Goal: Transaction & Acquisition: Book appointment/travel/reservation

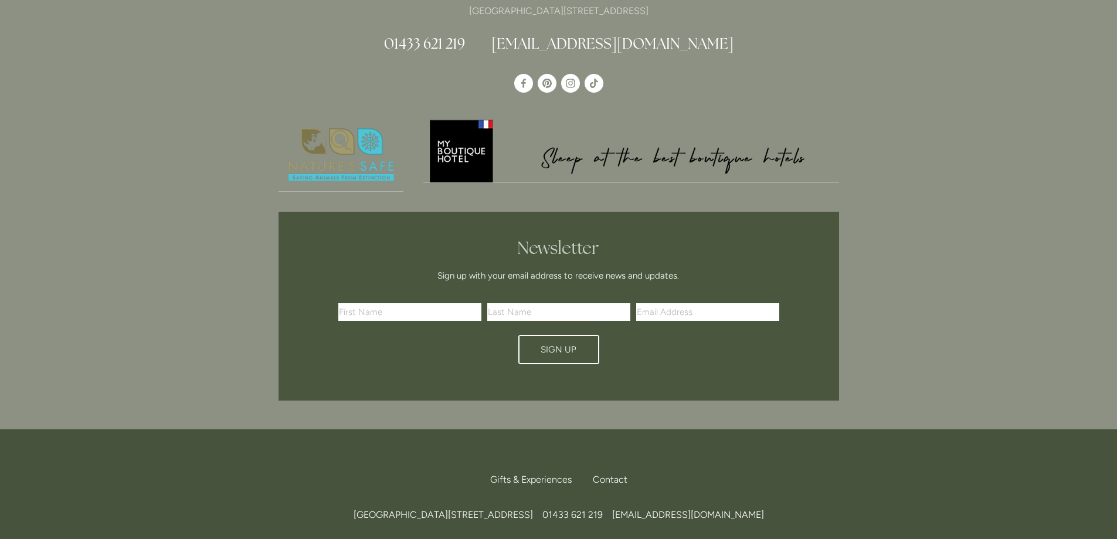
scroll to position [3488, 0]
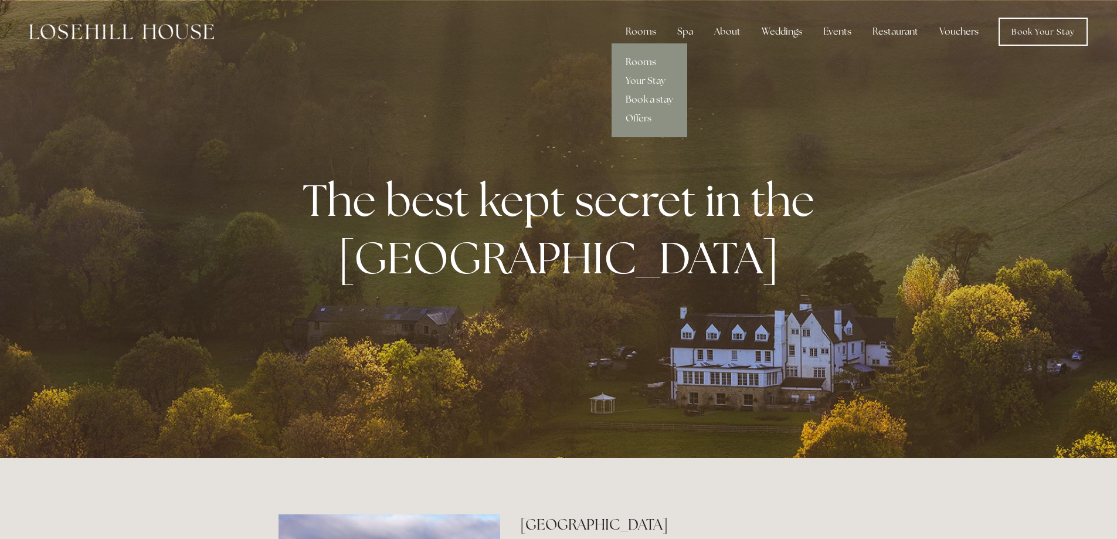
click at [644, 63] on link "Rooms" at bounding box center [649, 62] width 76 height 19
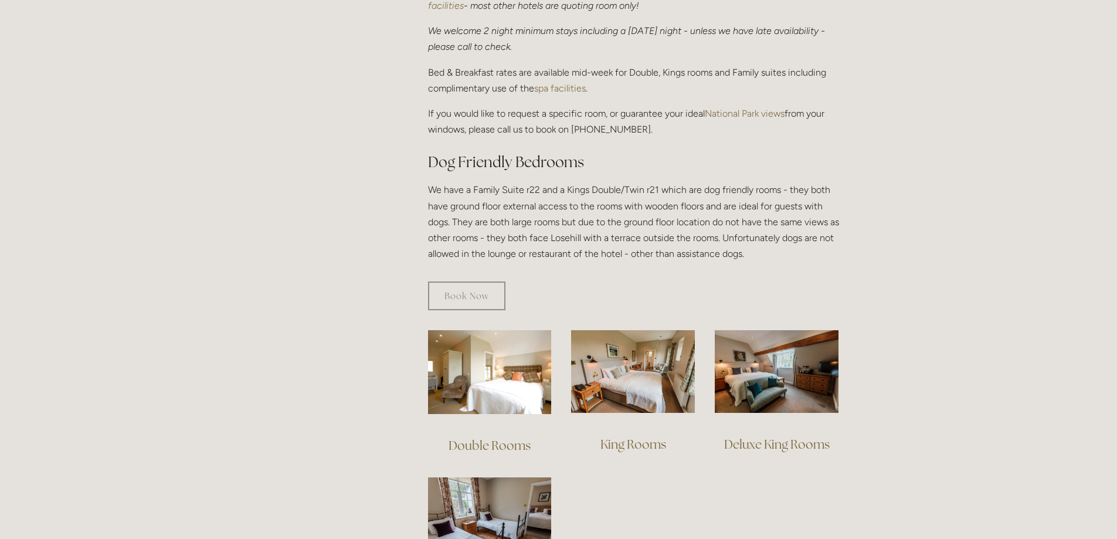
scroll to position [703, 0]
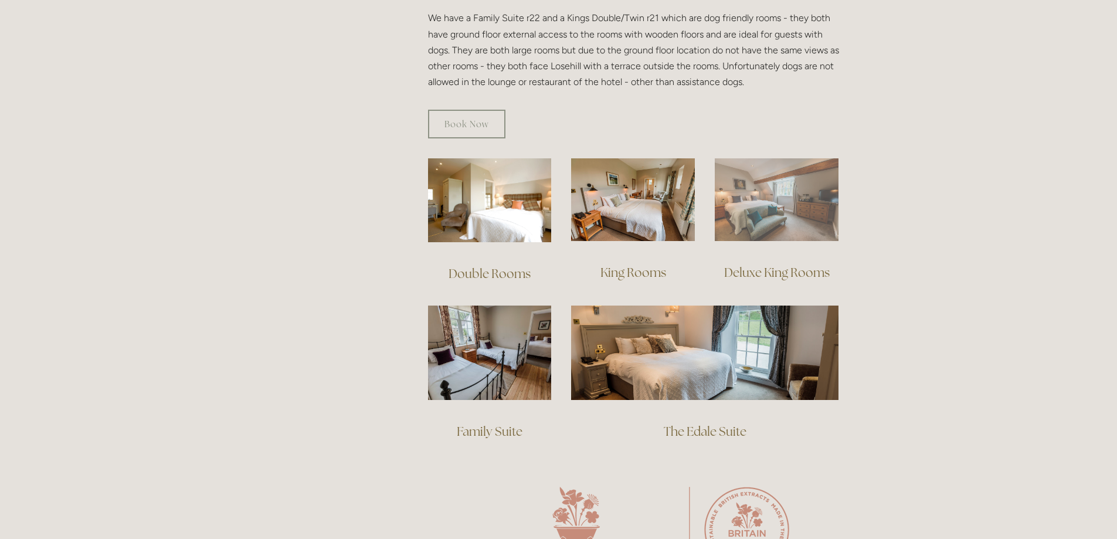
click at [774, 194] on img at bounding box center [777, 199] width 124 height 83
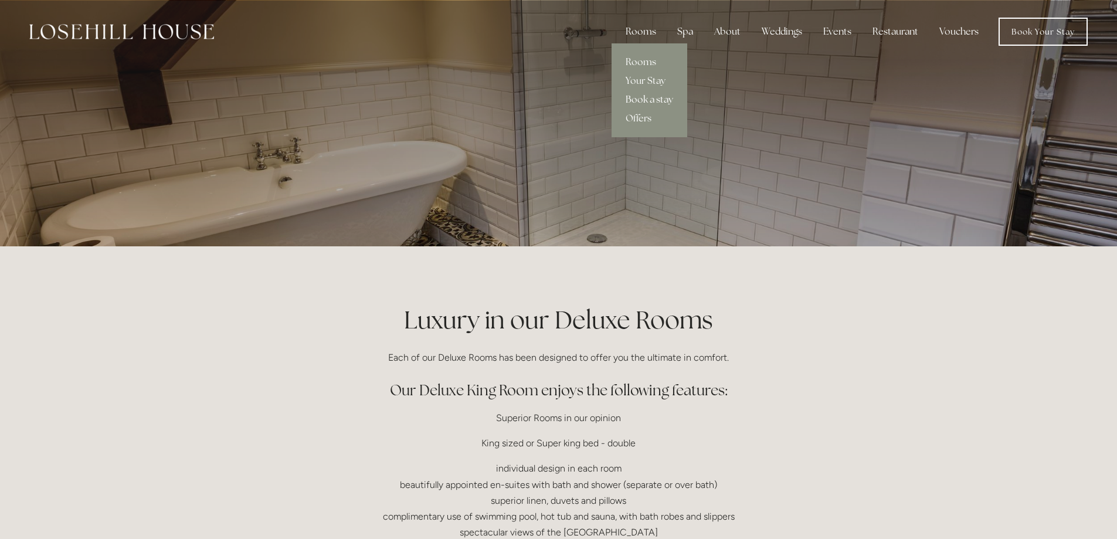
click at [640, 97] on link "Book a stay" at bounding box center [649, 99] width 76 height 19
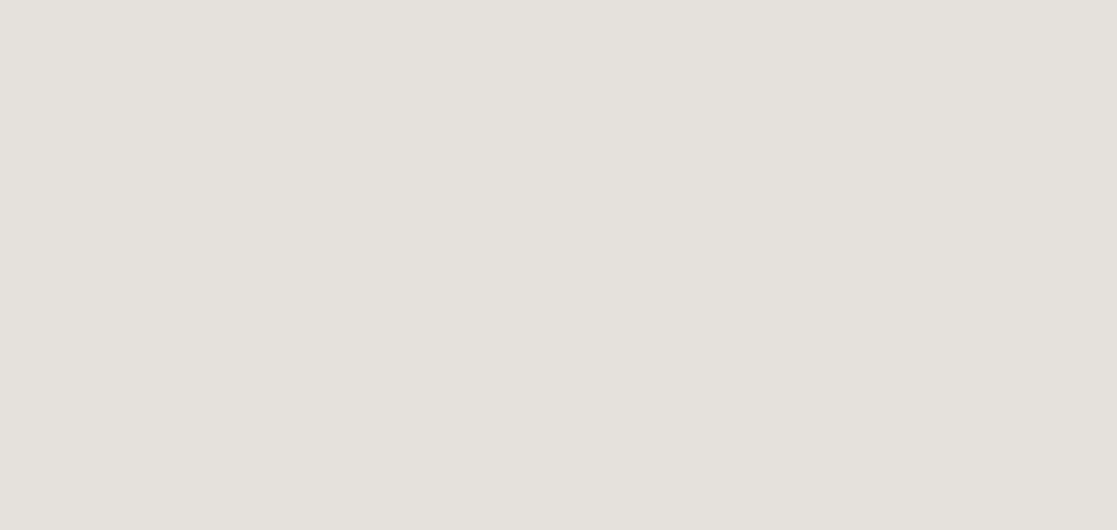
scroll to position [969, 0]
